Goal: Information Seeking & Learning: Learn about a topic

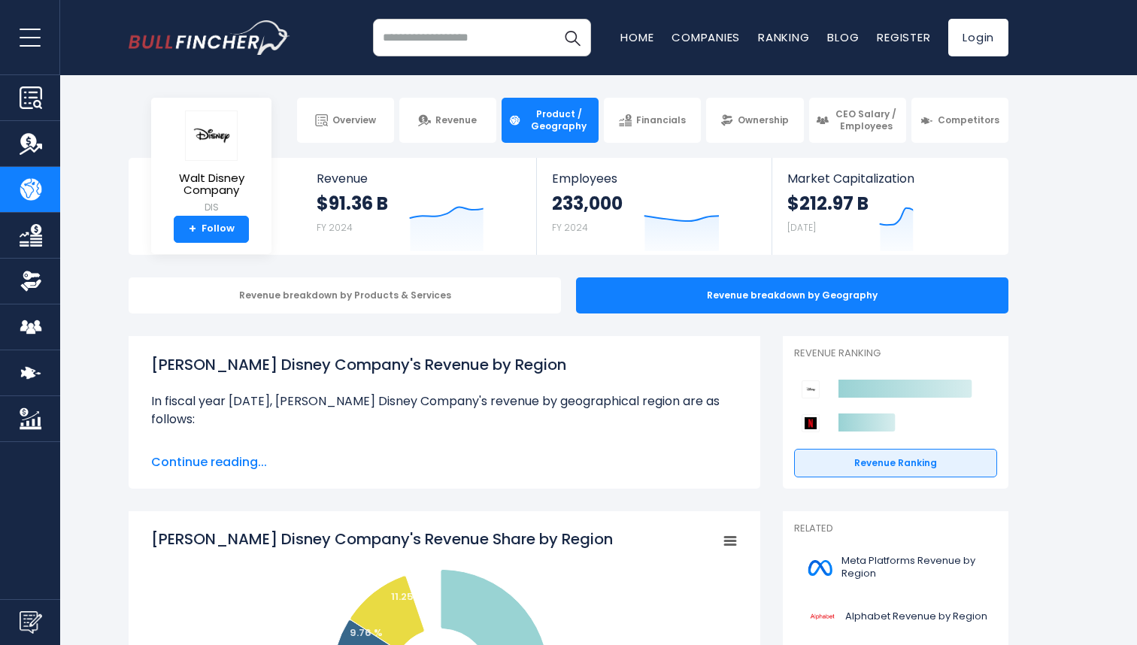
click at [238, 466] on span "Continue reading..." at bounding box center [444, 462] width 586 height 18
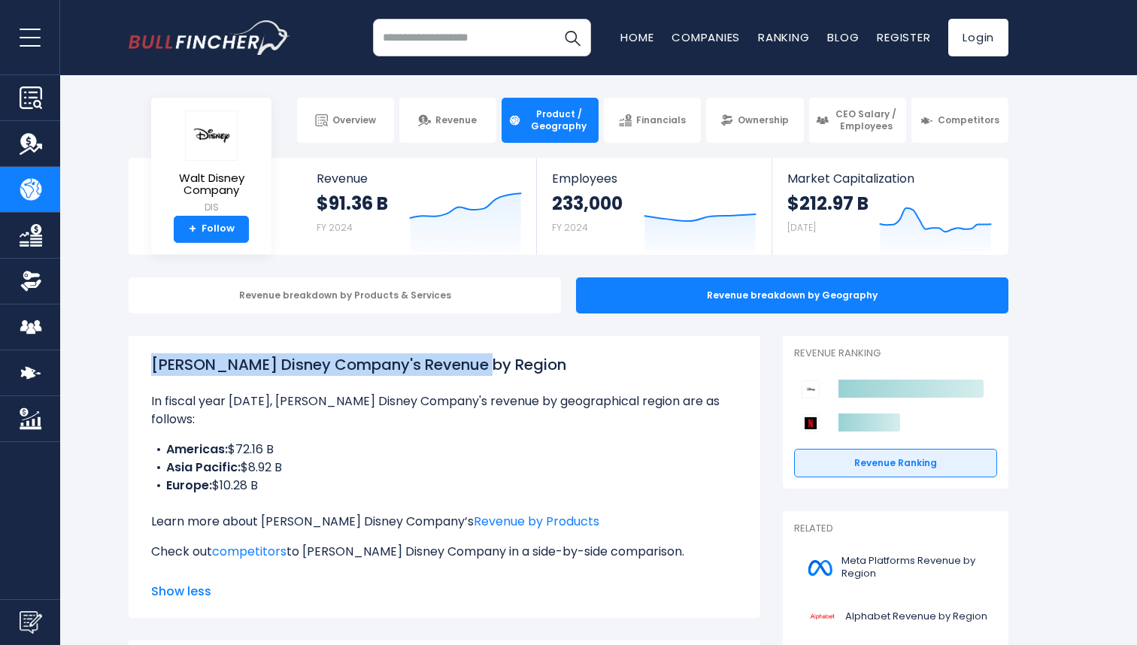
drag, startPoint x: 144, startPoint y: 363, endPoint x: 479, endPoint y: 356, distance: 334.6
click at [479, 356] on div "Walt Disney Company's Revenue by Region In fiscal year 2024, Walt Disney Compan…" at bounding box center [445, 477] width 632 height 282
copy h1 "[PERSON_NAME] Disney Company's Revenue by Region"
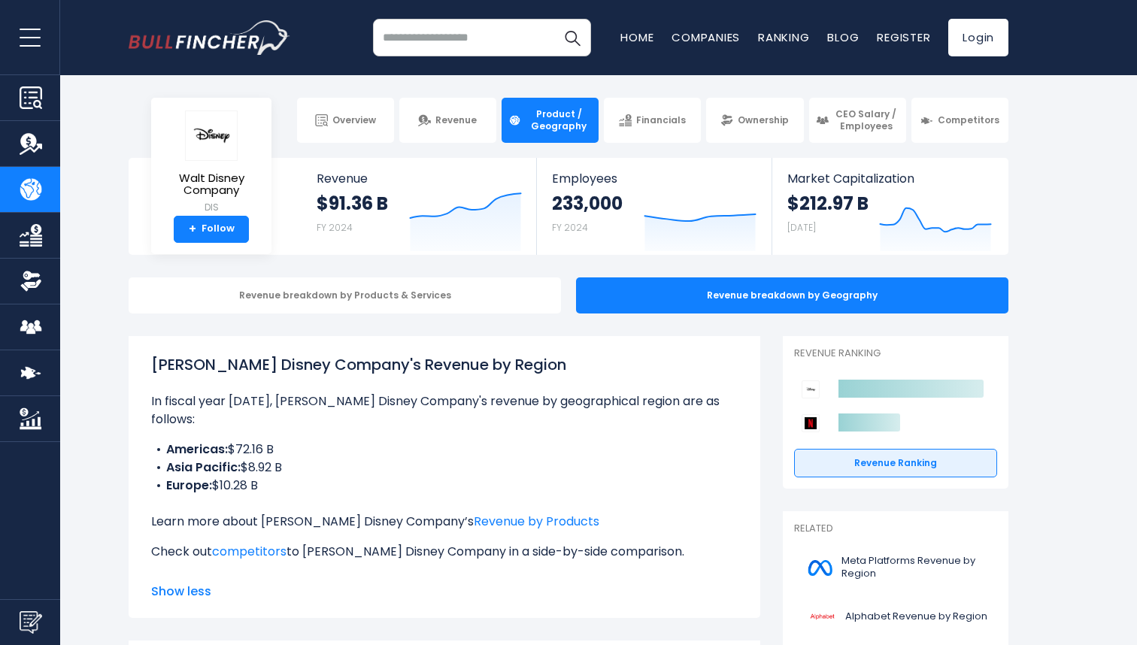
click at [408, 363] on h1 "[PERSON_NAME] Disney Company's Revenue by Region" at bounding box center [444, 364] width 586 height 23
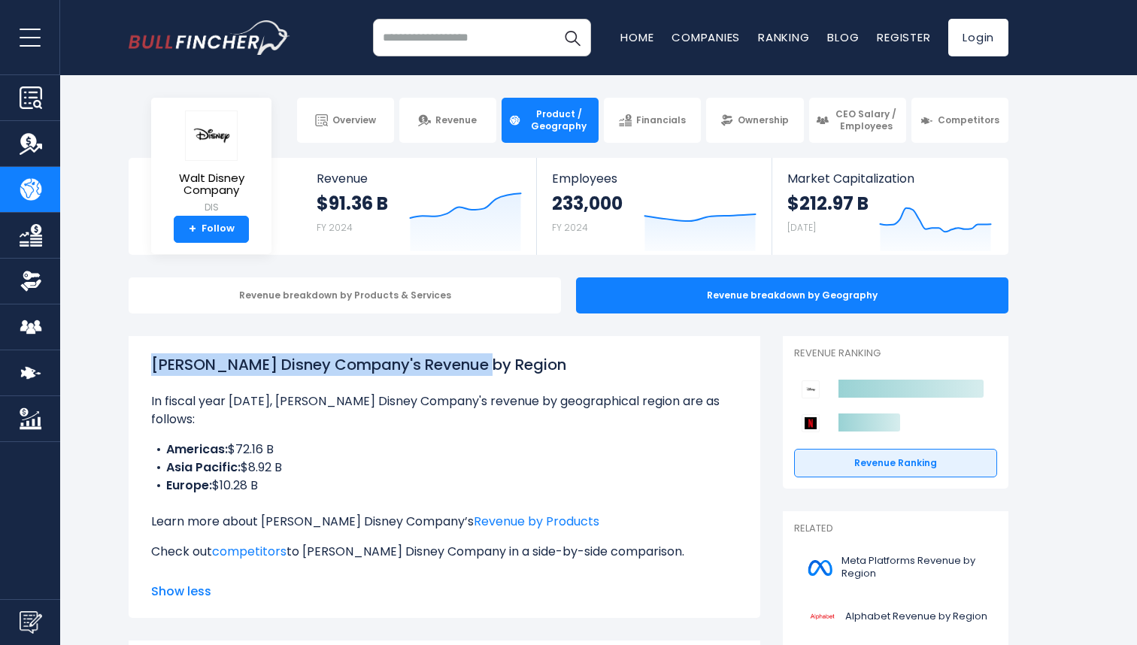
drag, startPoint x: 483, startPoint y: 365, endPoint x: 145, endPoint y: 365, distance: 337.6
click at [145, 365] on div "Walt Disney Company's Revenue by Region In fiscal year 2024, Walt Disney Compan…" at bounding box center [445, 477] width 632 height 282
copy h1 "[PERSON_NAME] Disney Company's Revenue by Region"
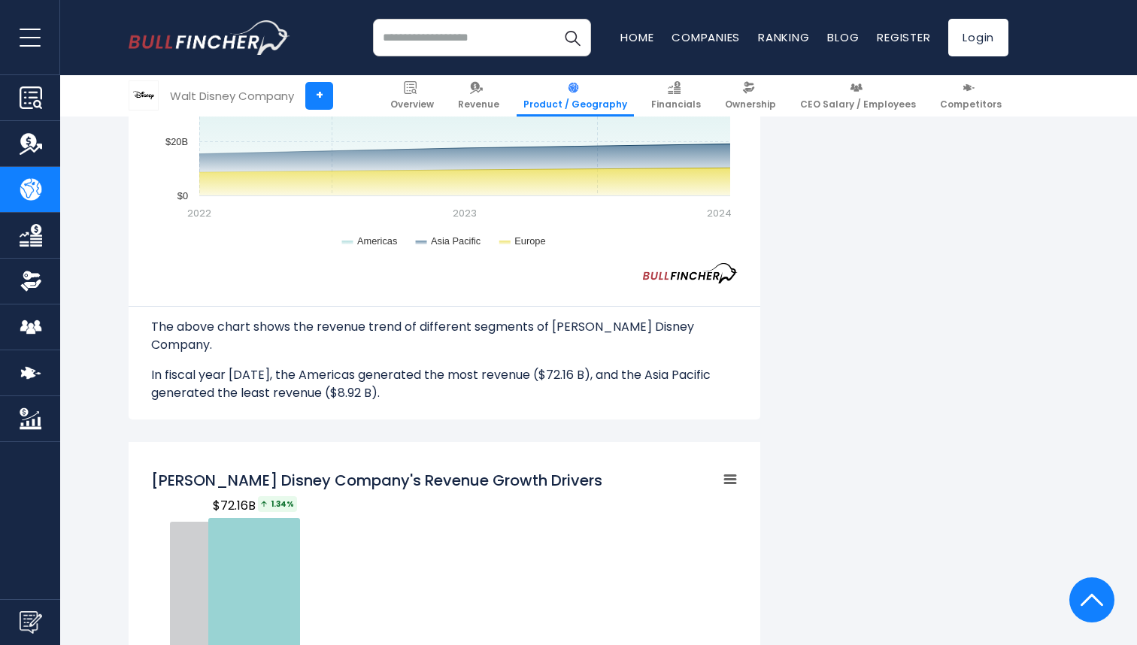
scroll to position [1151, 0]
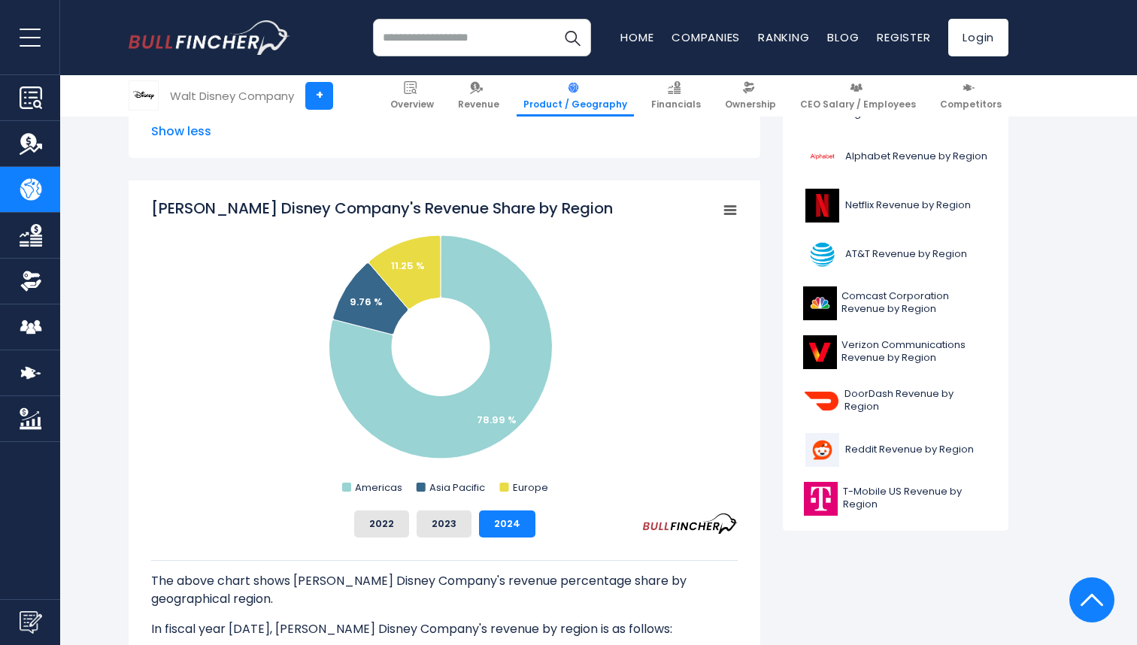
scroll to position [473, 0]
